Goal: Navigation & Orientation: Find specific page/section

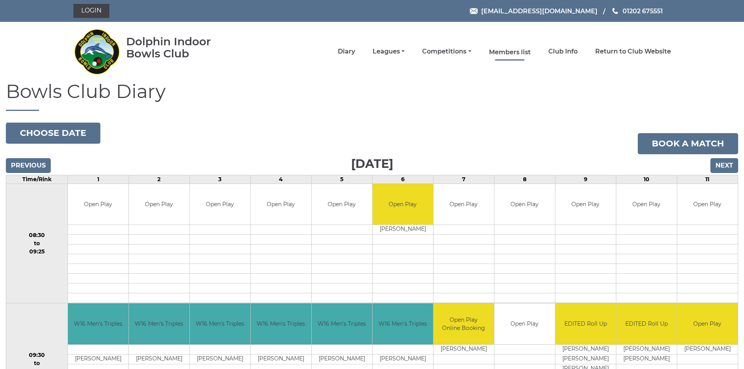
click at [503, 51] on link "Members list" at bounding box center [510, 52] width 42 height 9
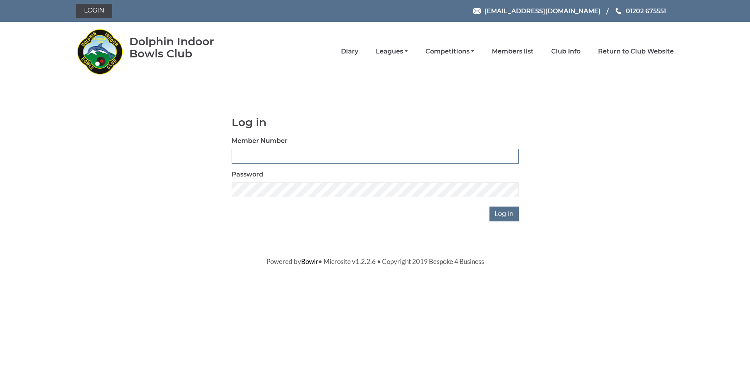
click at [272, 151] on input "Member Number" at bounding box center [375, 156] width 287 height 15
type input "3905"
click at [504, 214] on input "Log in" at bounding box center [504, 214] width 29 height 15
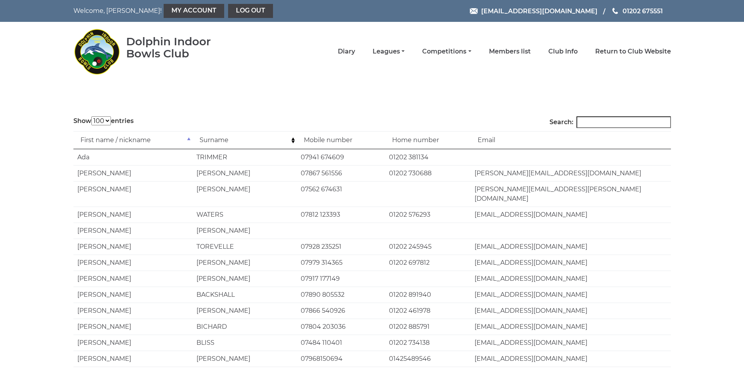
select select "100"
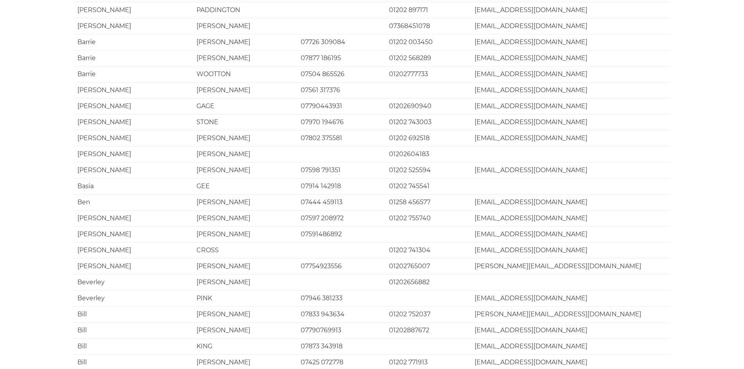
scroll to position [1446, 0]
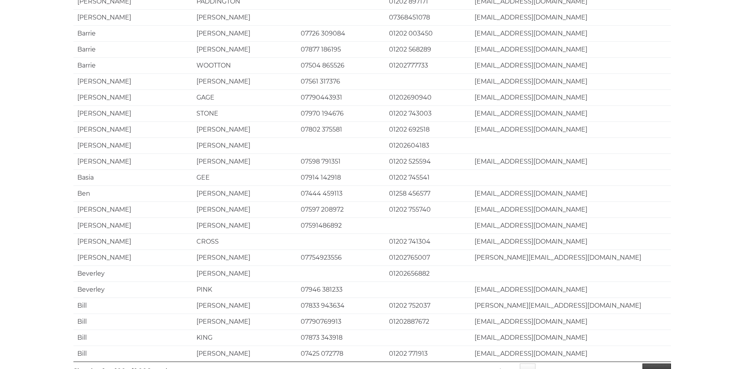
click at [656, 364] on link "Next" at bounding box center [657, 372] width 29 height 16
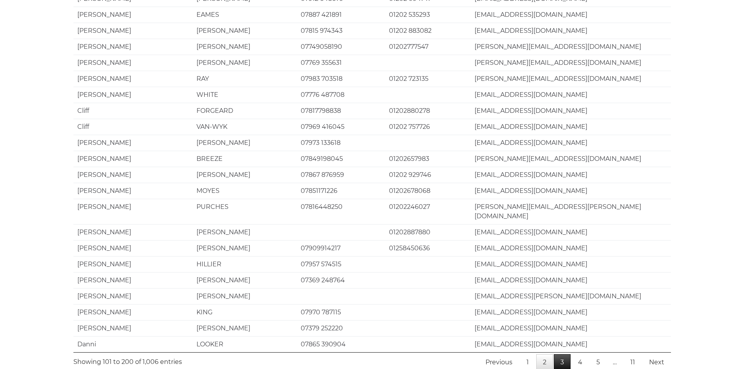
click at [567, 354] on link "3" at bounding box center [562, 362] width 17 height 16
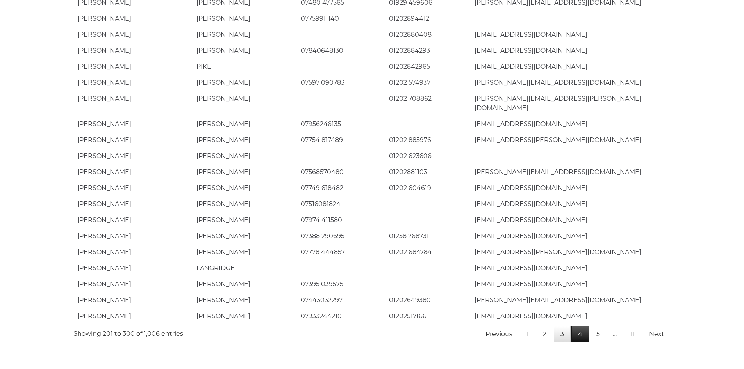
click at [581, 326] on link "4" at bounding box center [581, 334] width 18 height 16
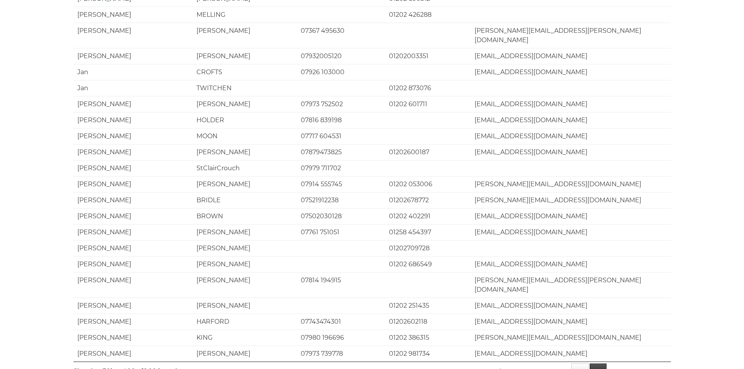
click at [599, 364] on link "5" at bounding box center [598, 372] width 17 height 16
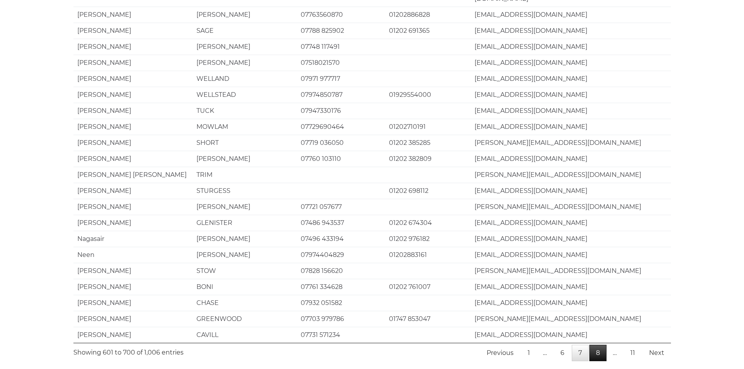
click at [595, 345] on link "8" at bounding box center [598, 353] width 17 height 16
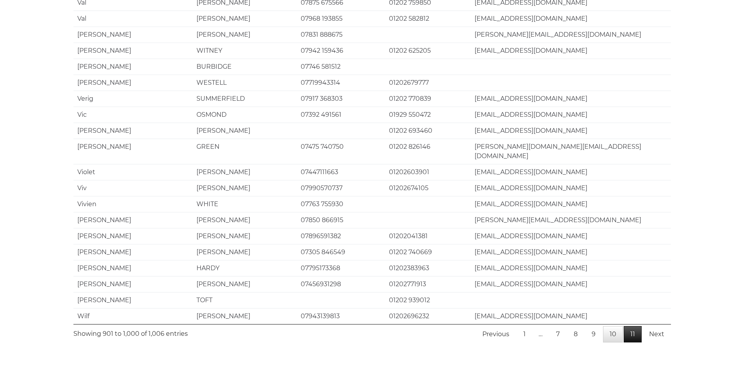
click at [635, 326] on link "11" at bounding box center [633, 334] width 18 height 16
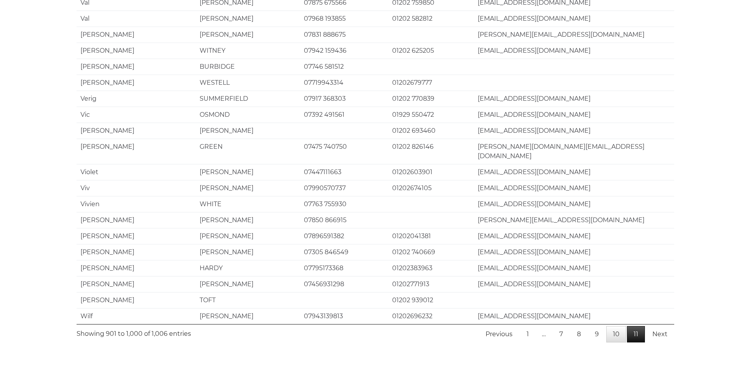
scroll to position [0, 0]
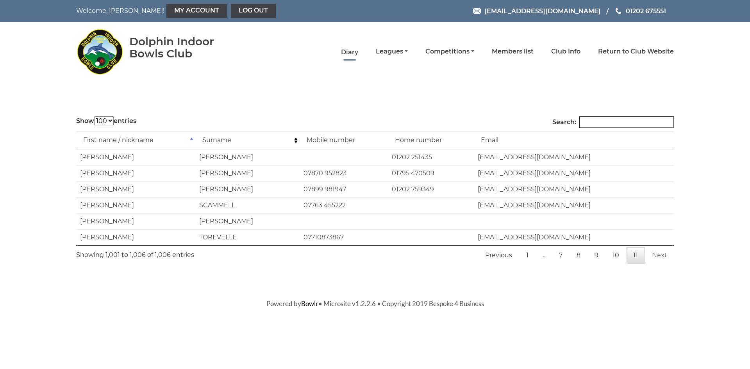
click at [351, 50] on link "Diary" at bounding box center [349, 52] width 17 height 9
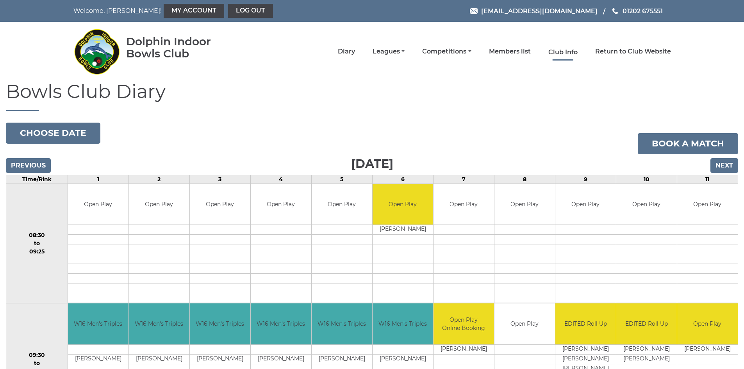
click at [566, 53] on link "Club Info" at bounding box center [563, 52] width 29 height 9
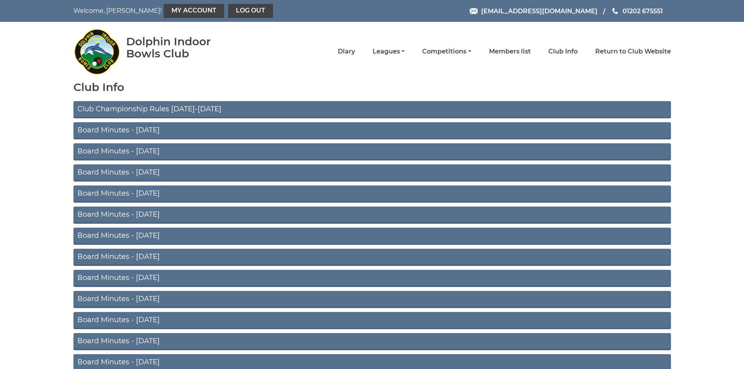
click at [161, 106] on link "Club Championship Rules [DATE]-[DATE]" at bounding box center [372, 109] width 598 height 17
click at [130, 131] on link "Board Minutes - [DATE]" at bounding box center [372, 130] width 598 height 17
